Goal: Task Accomplishment & Management: Manage account settings

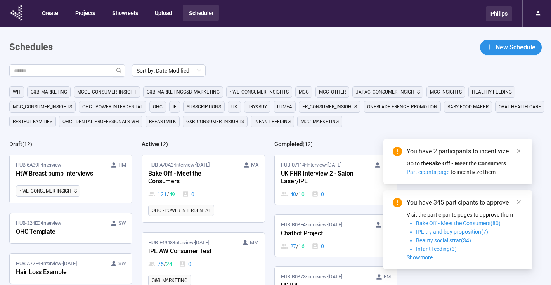
click at [504, 17] on div "Philips" at bounding box center [499, 13] width 26 height 15
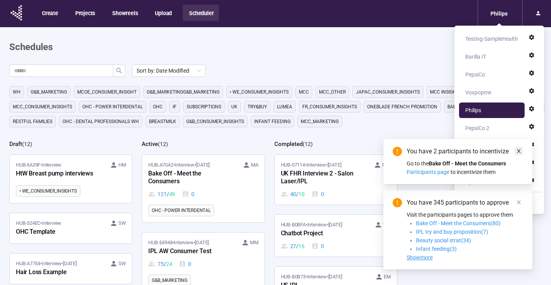
click at [520, 151] on icon "close" at bounding box center [518, 150] width 5 height 5
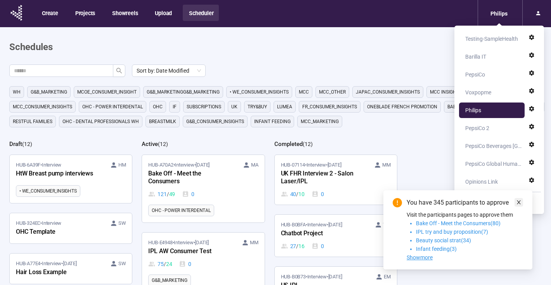
click at [519, 202] on icon "close" at bounding box center [519, 202] width 4 height 4
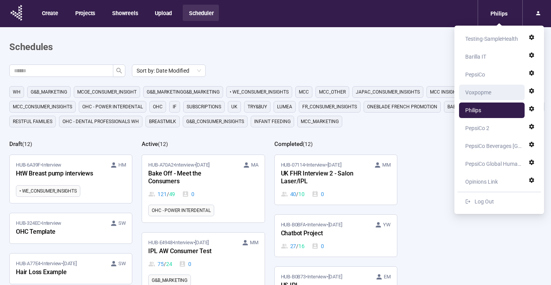
click at [491, 89] on div "Voxpopme" at bounding box center [479, 93] width 26 height 16
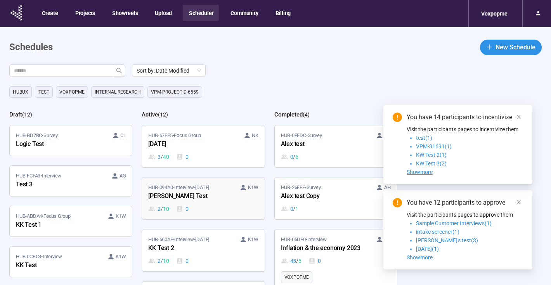
click at [205, 195] on div "[PERSON_NAME] Test" at bounding box center [190, 196] width 85 height 10
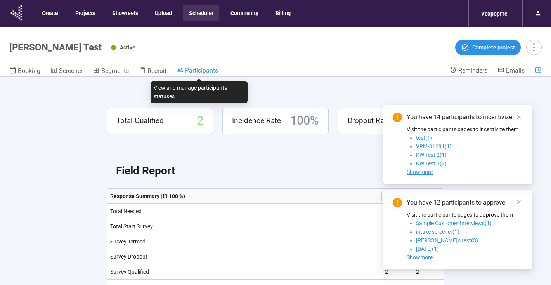
click at [203, 67] on span "Participants" at bounding box center [201, 70] width 33 height 7
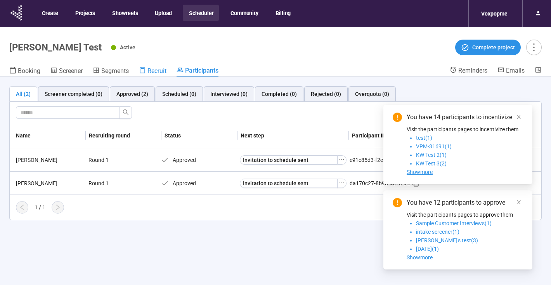
click at [155, 70] on span "Recruit" at bounding box center [157, 70] width 19 height 7
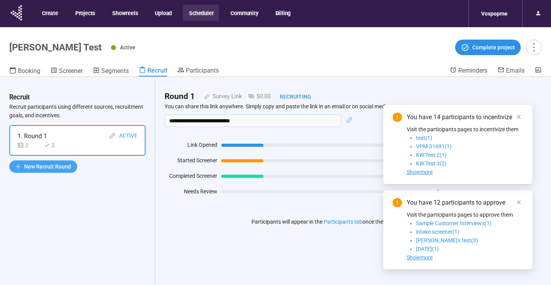
click at [52, 169] on span "New Recruit Round" at bounding box center [47, 166] width 47 height 9
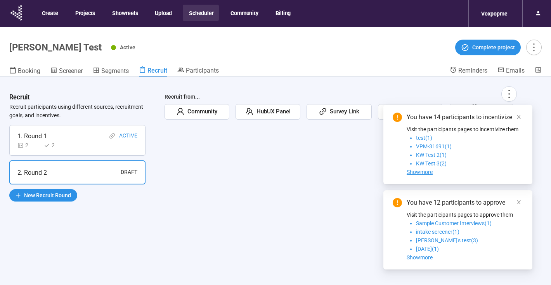
drag, startPoint x: 519, startPoint y: 118, endPoint x: 519, endPoint y: 184, distance: 66.0
click at [519, 118] on icon "close" at bounding box center [518, 116] width 5 height 5
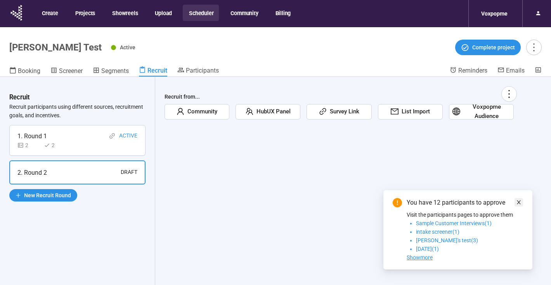
click at [517, 202] on icon "close" at bounding box center [518, 202] width 5 height 5
